Goal: Information Seeking & Learning: Learn about a topic

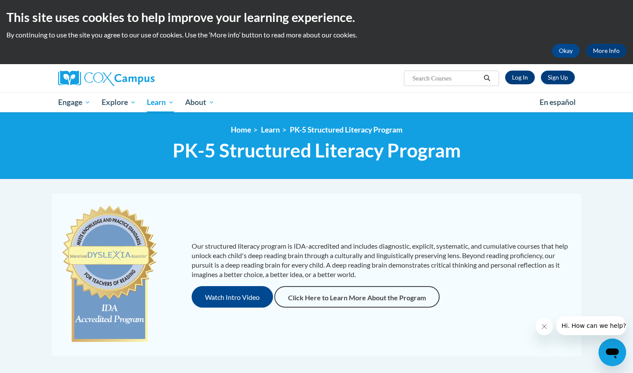
click at [517, 74] on link "Log In" at bounding box center [520, 78] width 30 height 14
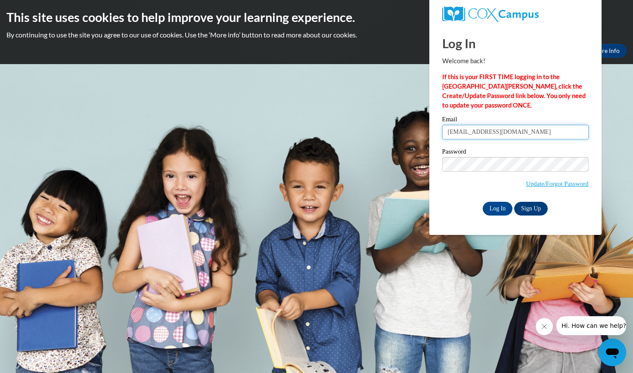
type input "cjchastain@yhc.edu"
click at [497, 207] on input "Log In" at bounding box center [498, 209] width 30 height 14
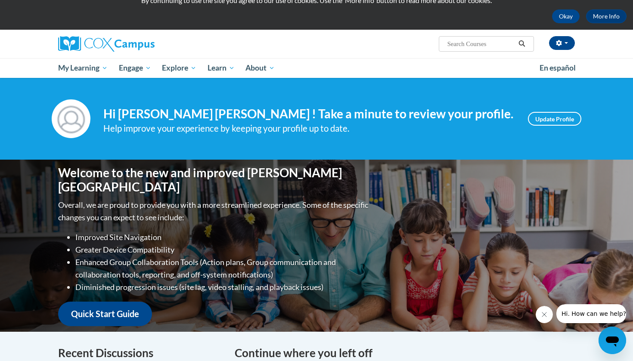
scroll to position [34, 0]
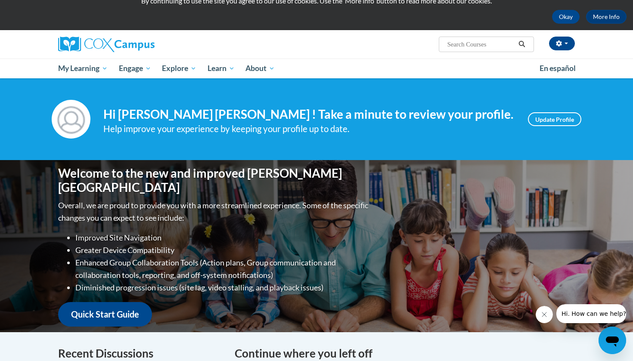
click at [451, 42] on input "Search..." at bounding box center [481, 44] width 69 height 10
type input "Early literacy"
click at [525, 46] on icon "Search" at bounding box center [522, 44] width 8 height 6
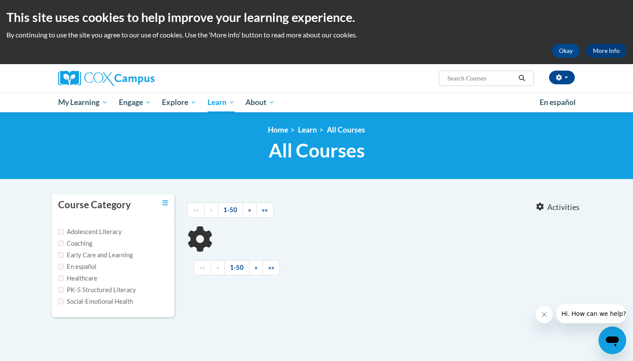
type input "Early literacy"
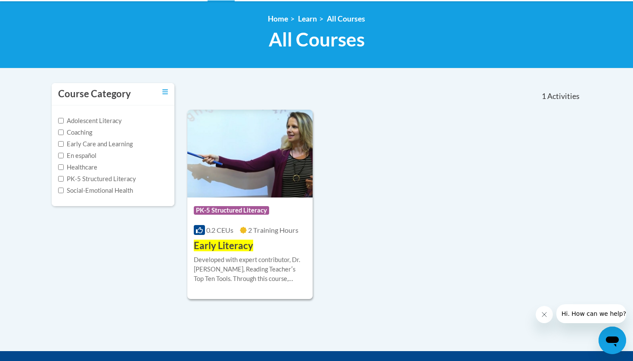
scroll to position [112, 0]
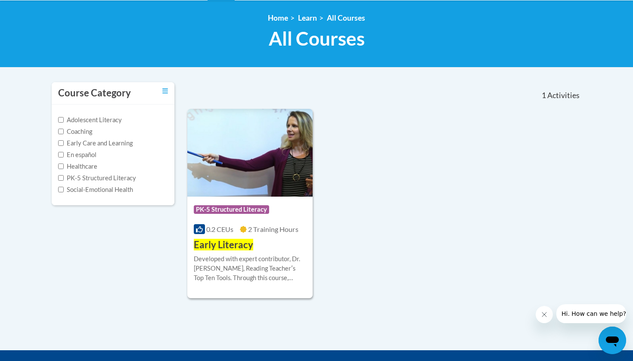
click at [271, 175] on img at bounding box center [249, 153] width 125 height 88
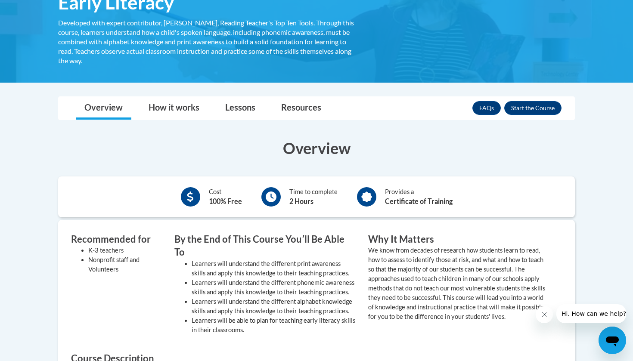
scroll to position [161, 0]
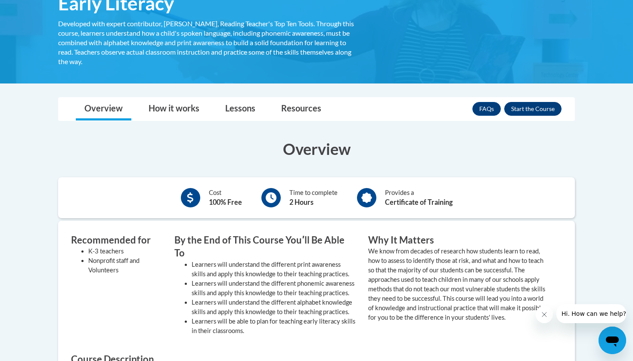
click at [537, 107] on button "Enroll" at bounding box center [532, 109] width 57 height 14
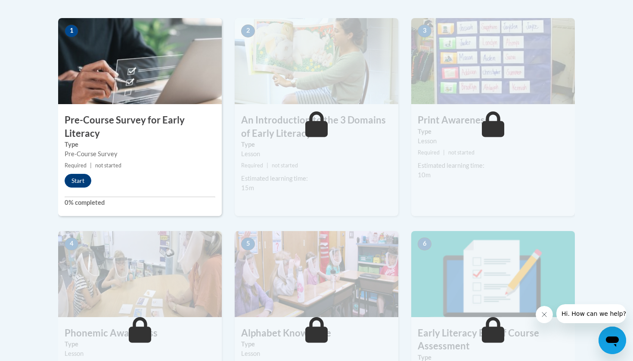
scroll to position [245, 0]
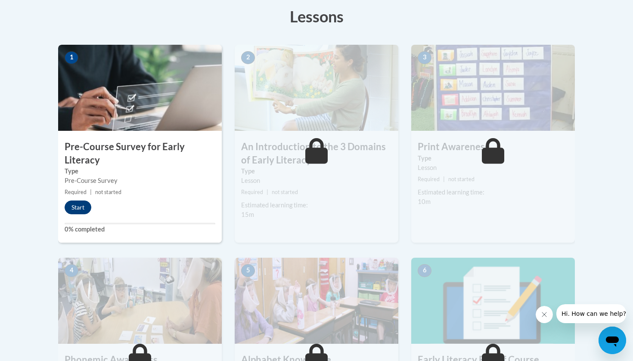
click at [79, 206] on button "Start" at bounding box center [78, 208] width 27 height 14
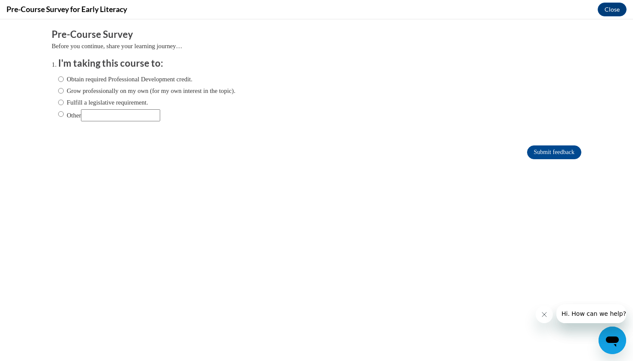
scroll to position [0, 0]
click at [64, 90] on label "Grow professionally on my own (for my own interest in the topic)." at bounding box center [146, 90] width 177 height 9
click at [64, 90] on input "Grow professionally on my own (for my own interest in the topic)." at bounding box center [61, 90] width 6 height 9
radio input "true"
click at [62, 101] on input "Fulfill a legislative requirement." at bounding box center [61, 102] width 6 height 9
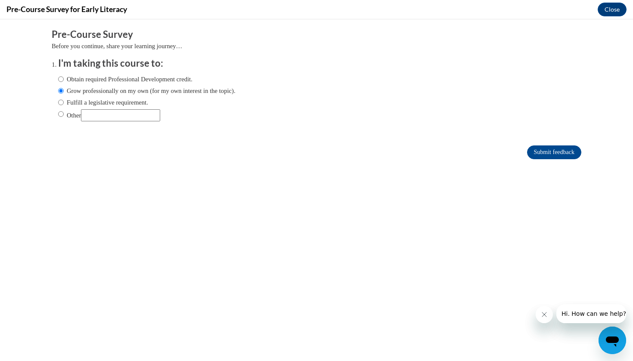
radio input "true"
click at [62, 77] on input "Obtain required Professional Development credit." at bounding box center [61, 79] width 6 height 9
radio input "true"
click at [562, 151] on input "Submit feedback" at bounding box center [554, 153] width 54 height 14
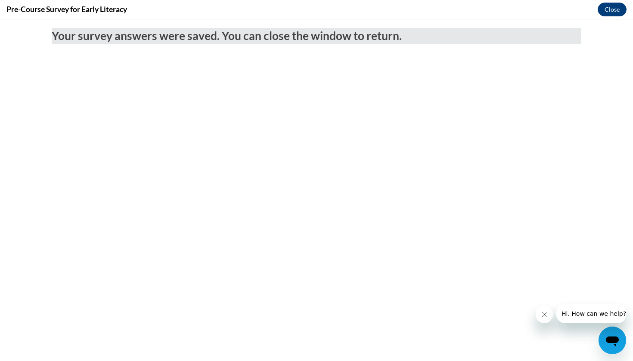
click at [613, 6] on button "Close" at bounding box center [612, 10] width 29 height 14
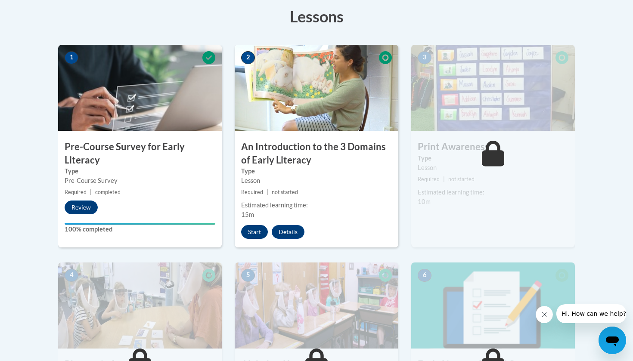
click at [252, 227] on button "Start" at bounding box center [254, 232] width 27 height 14
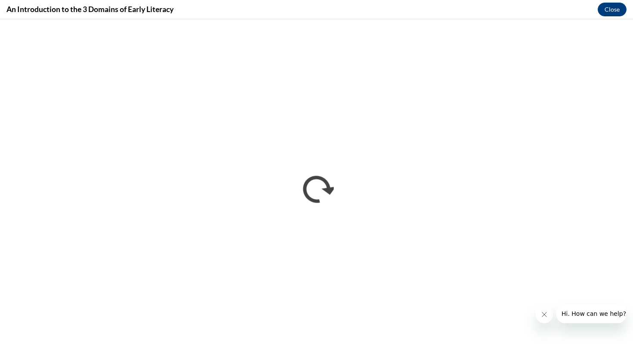
click at [542, 311] on icon "Close message from company" at bounding box center [544, 314] width 7 height 7
click at [605, 7] on button "Close" at bounding box center [612, 10] width 29 height 14
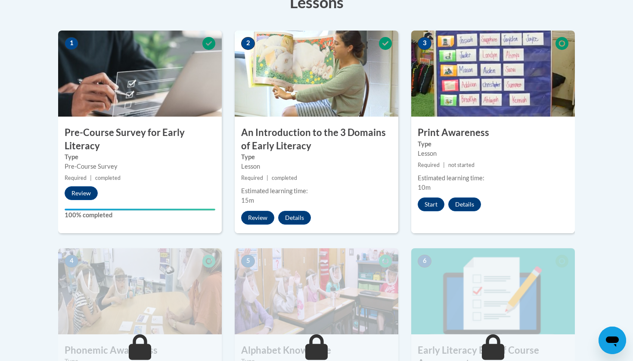
scroll to position [257, 0]
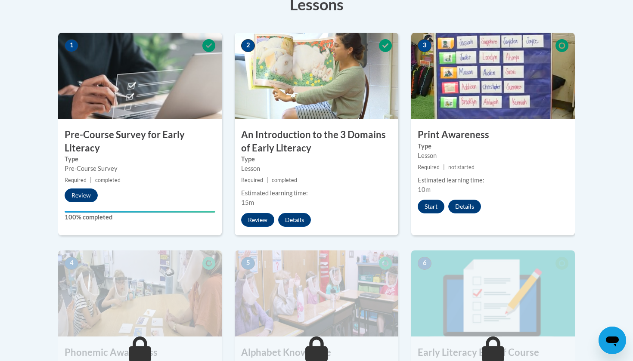
click at [279, 148] on h3 "An Introduction to the 3 Domains of Early Literacy" at bounding box center [317, 141] width 164 height 27
click at [364, 67] on img at bounding box center [317, 76] width 164 height 86
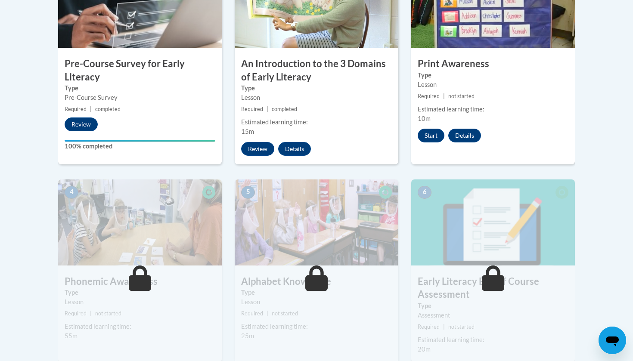
scroll to position [328, 0]
click at [255, 148] on button "Review" at bounding box center [257, 149] width 33 height 14
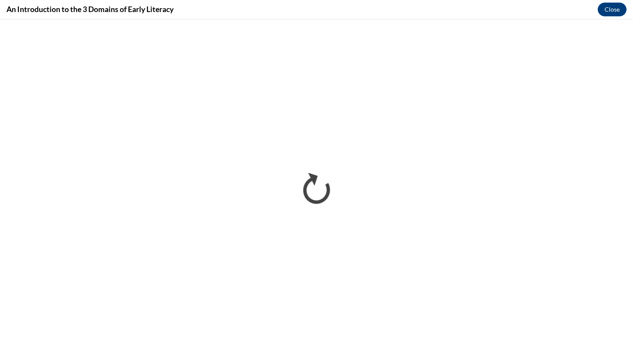
scroll to position [0, 0]
click at [613, 12] on button "Close" at bounding box center [612, 10] width 29 height 14
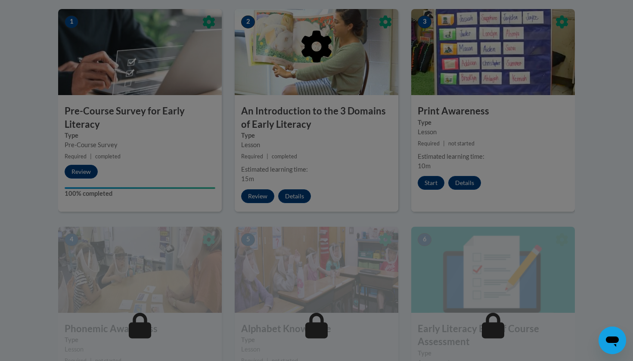
scroll to position [275, 0]
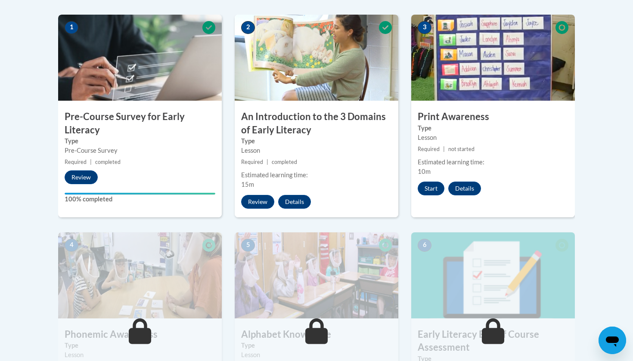
click at [296, 166] on div "2 An Introduction to the 3 Domains of Early Literacy Type Lesson Required | com…" at bounding box center [317, 116] width 164 height 203
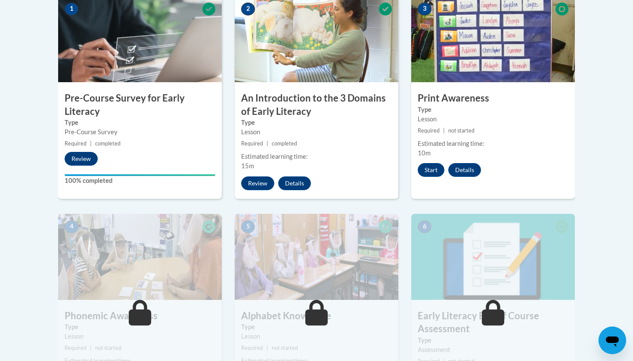
scroll to position [292, 0]
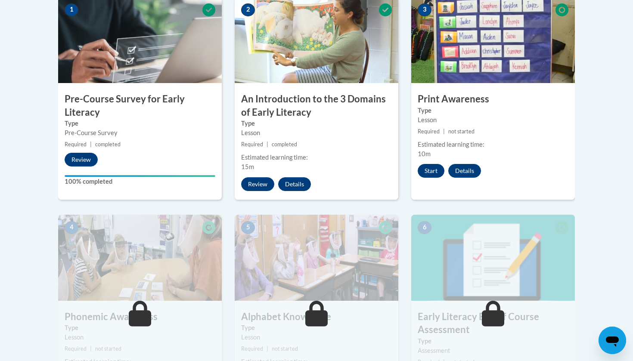
click at [428, 170] on button "Start" at bounding box center [431, 171] width 27 height 14
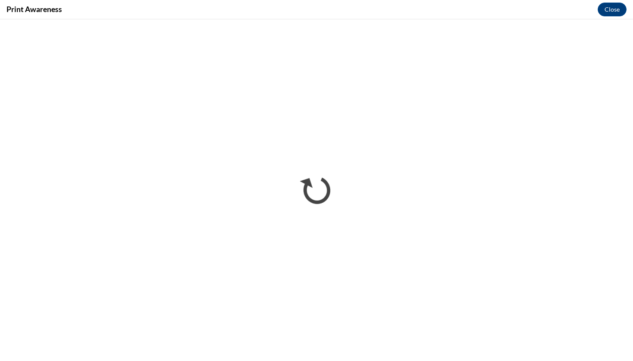
scroll to position [0, 0]
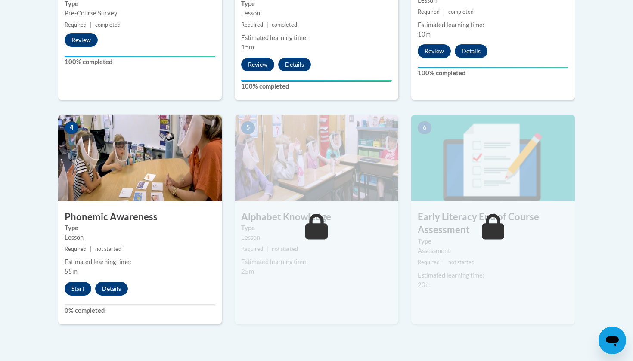
scroll to position [414, 0]
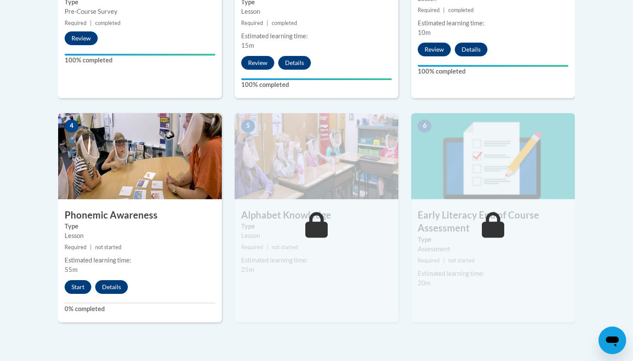
click at [77, 286] on button "Start" at bounding box center [78, 287] width 27 height 14
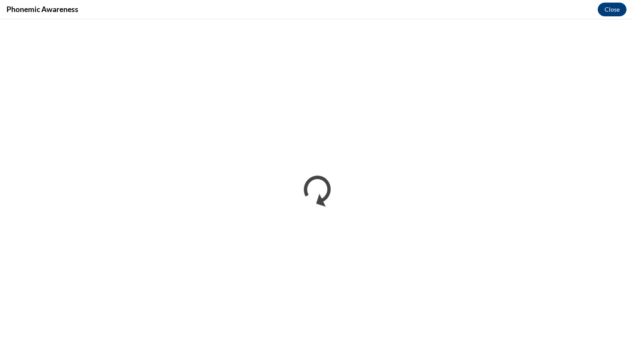
scroll to position [0, 0]
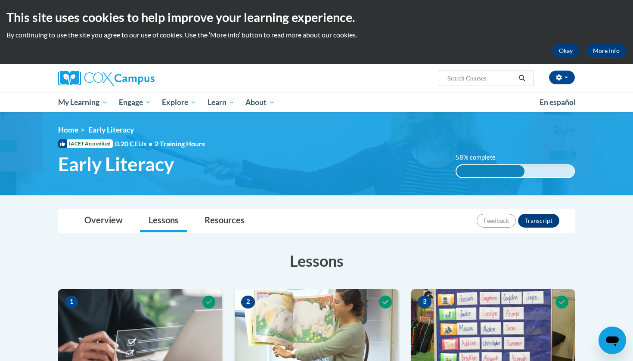
click at [561, 47] on button "Okay" at bounding box center [566, 51] width 28 height 14
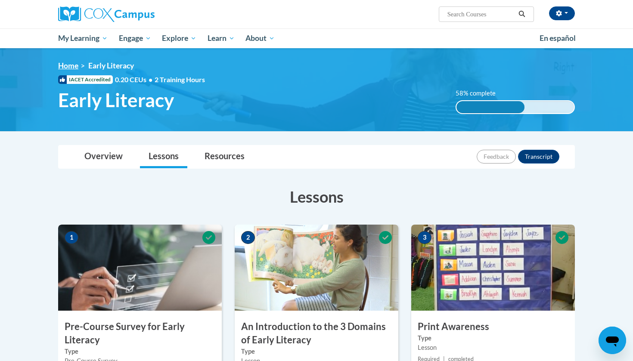
click at [70, 67] on link "Home" at bounding box center [68, 65] width 20 height 9
